Goal: Find specific page/section: Find specific page/section

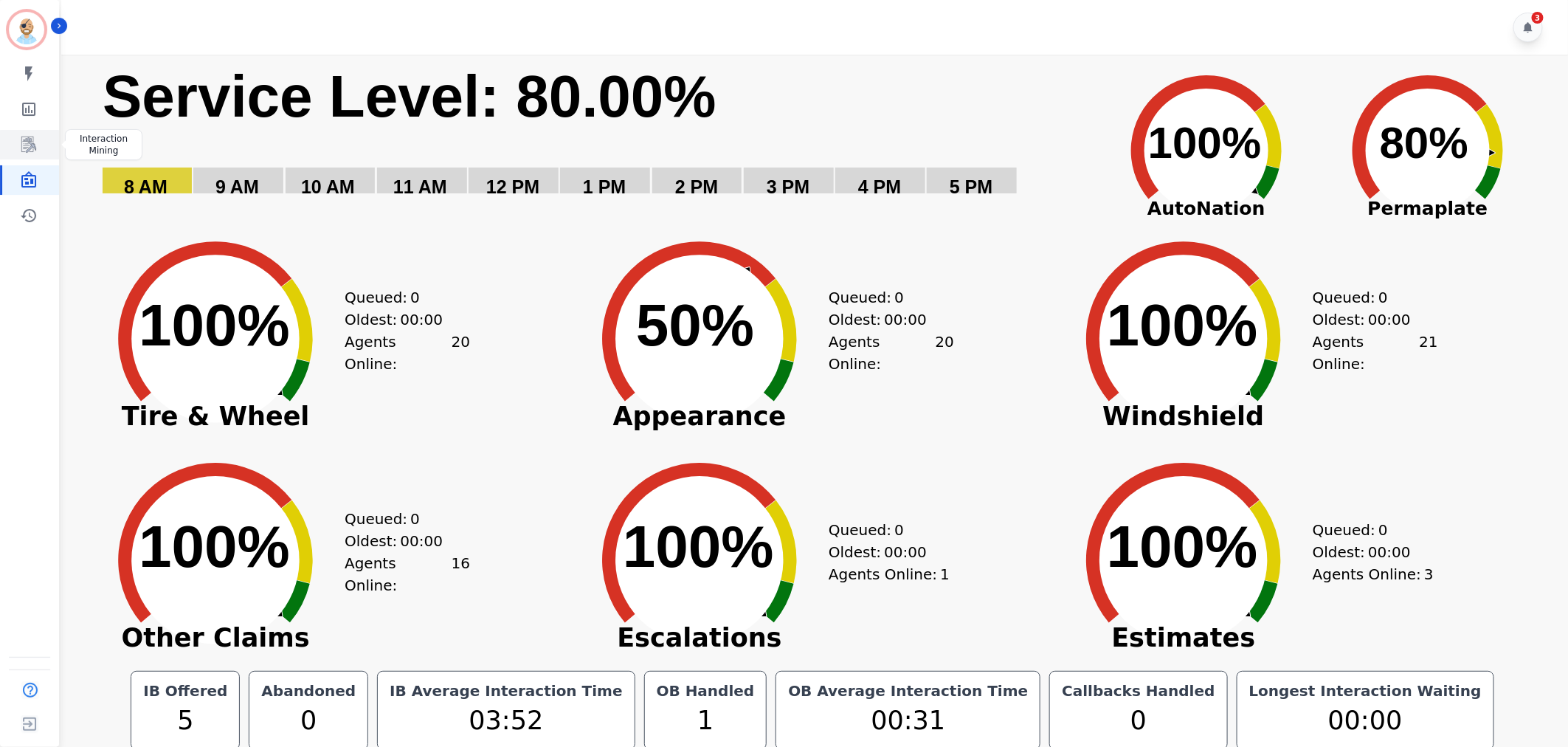
click at [32, 152] on icon "Sidebar" at bounding box center [29, 144] width 18 height 18
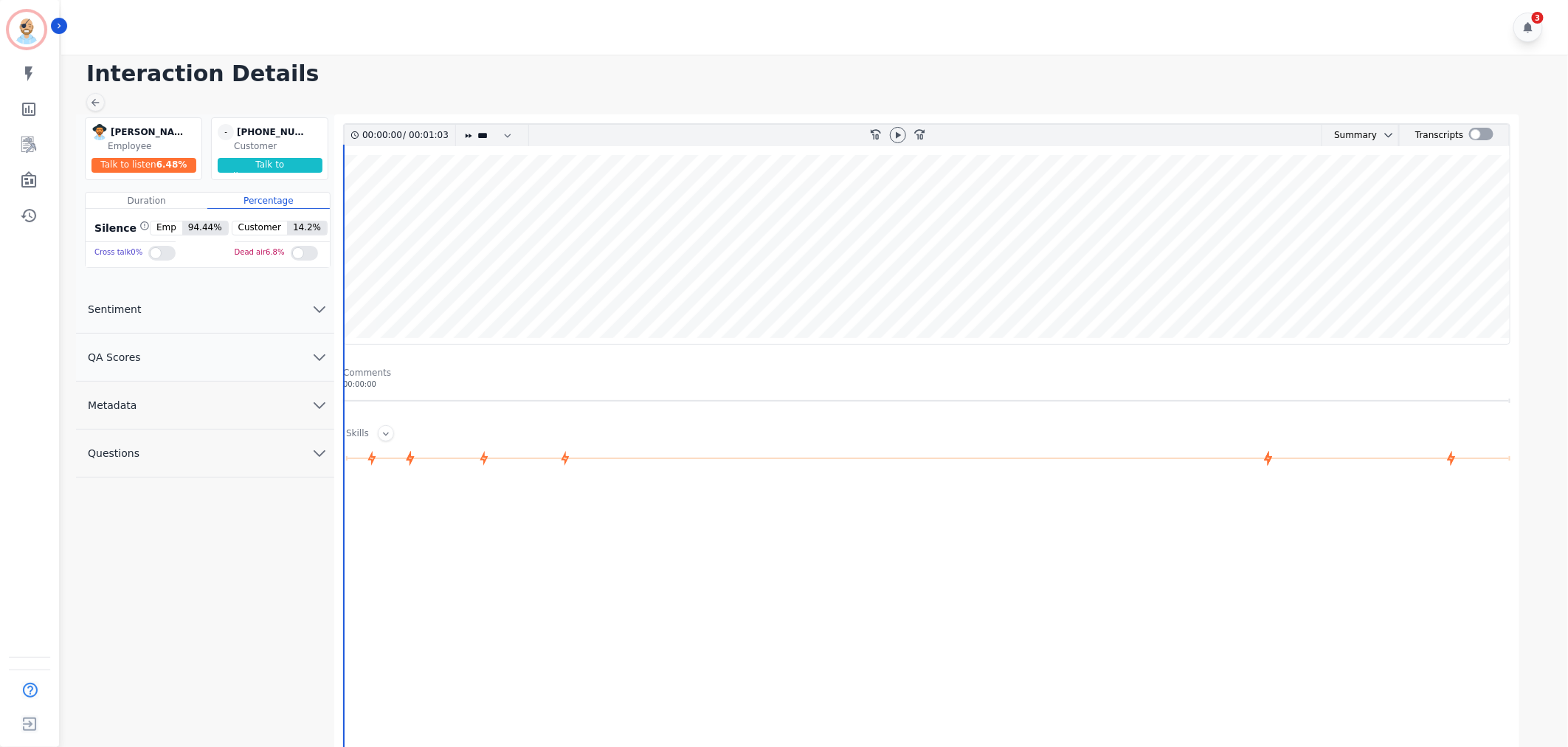
click at [256, 356] on button "QA Scores" at bounding box center [205, 358] width 259 height 48
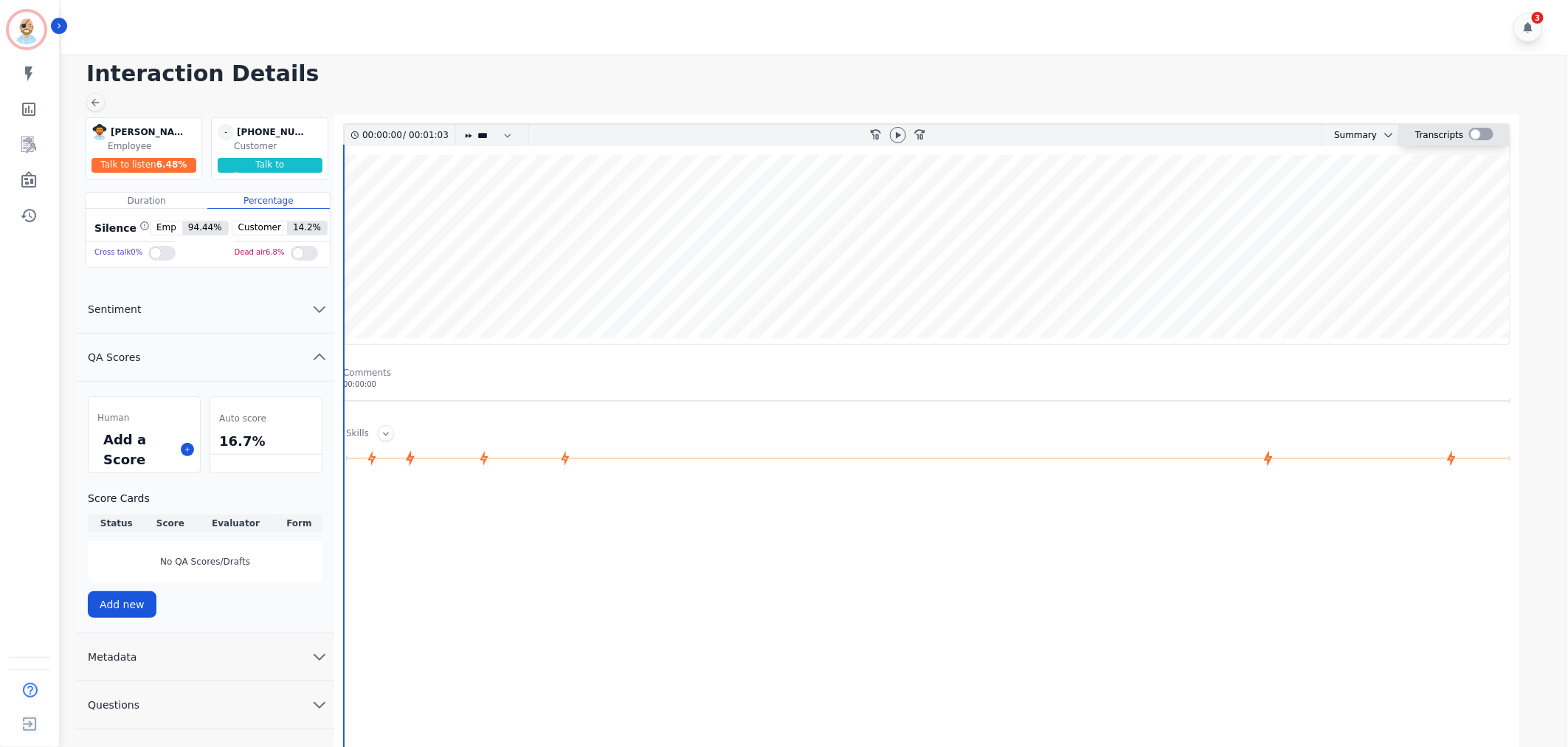
click at [1481, 132] on div at bounding box center [1481, 134] width 25 height 13
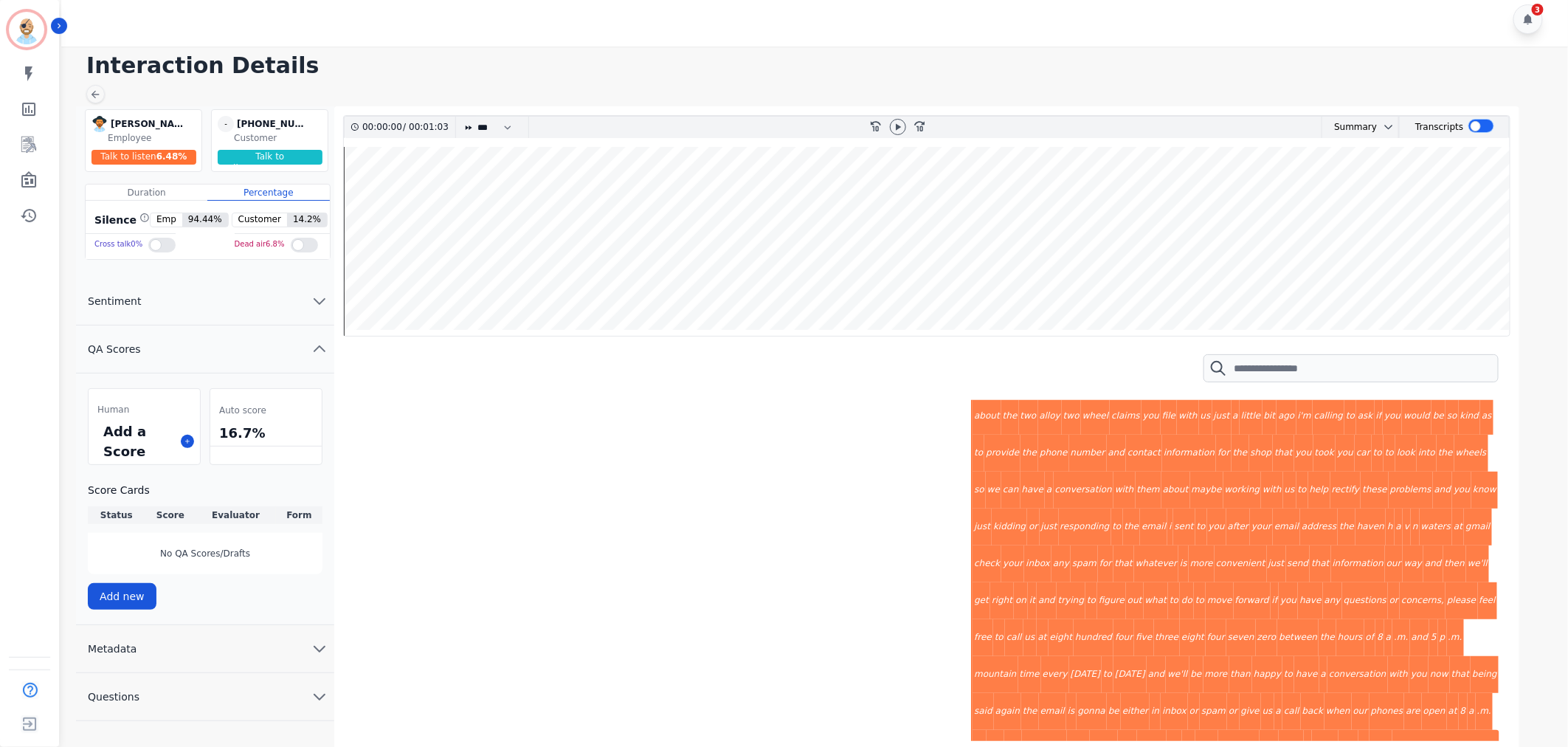
scroll to position [10, 0]
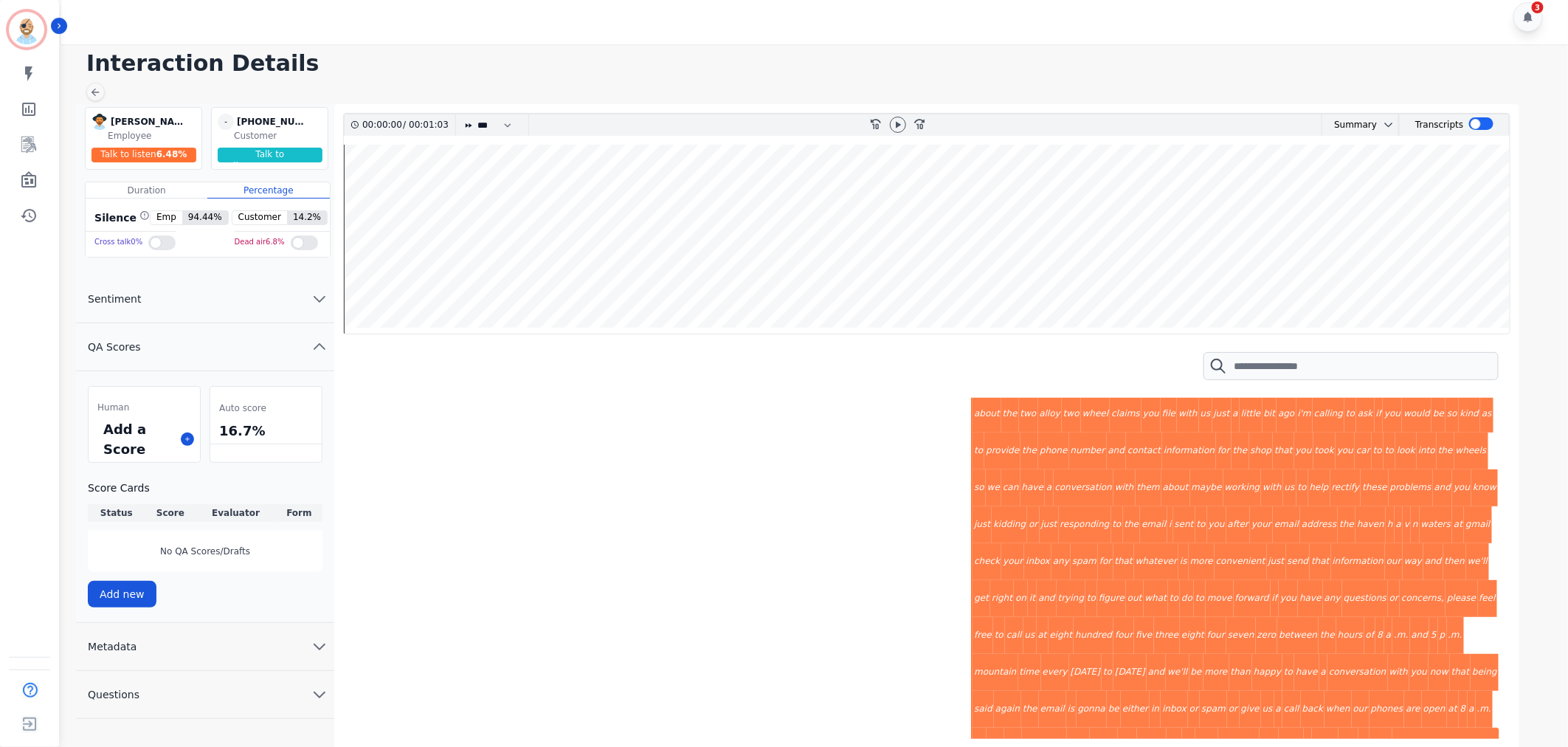
click at [918, 23] on div "3" at bounding box center [816, 17] width 1511 height 54
click at [506, 8] on div "3" at bounding box center [816, 17] width 1511 height 54
